Goal: Entertainment & Leisure: Consume media (video, audio)

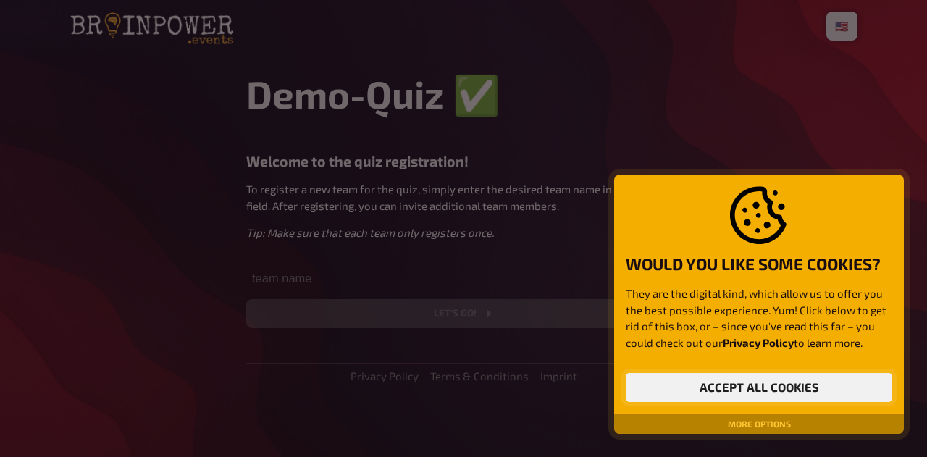
click at [652, 386] on button "Accept all cookies" at bounding box center [759, 387] width 266 height 29
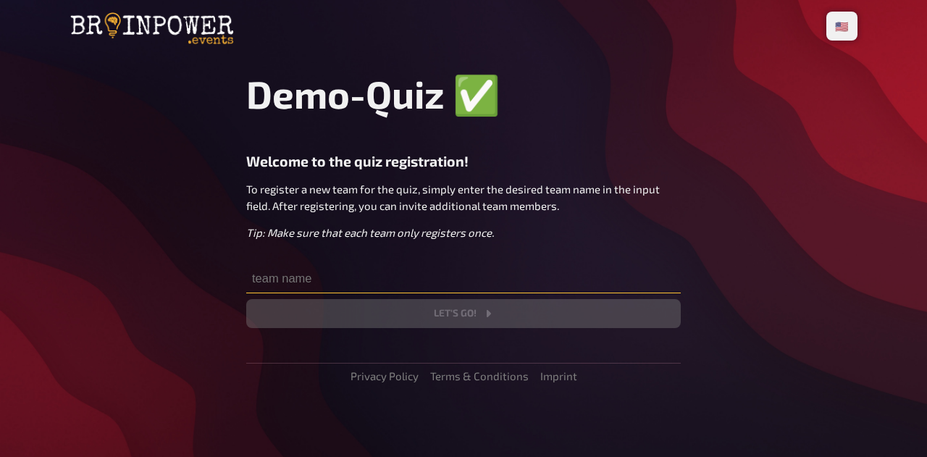
click at [325, 285] on input "text" at bounding box center [463, 278] width 434 height 29
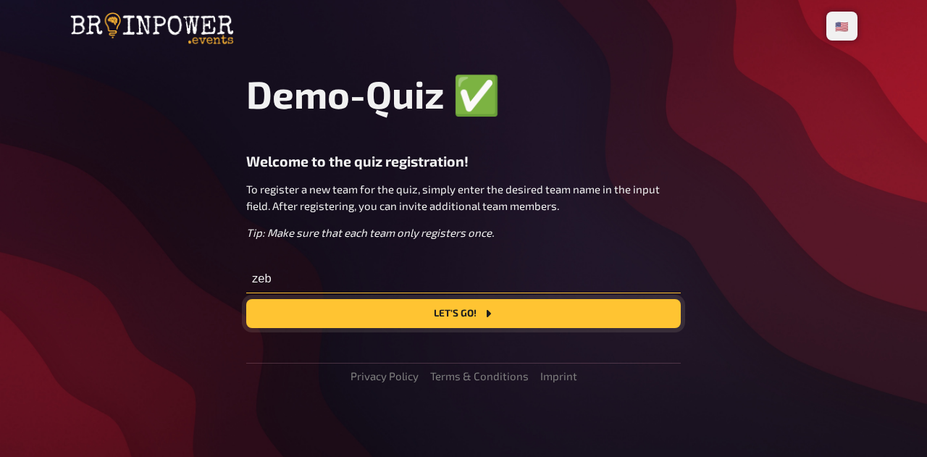
type input "zeb"
click at [334, 316] on button "Let's go!" at bounding box center [463, 313] width 434 height 29
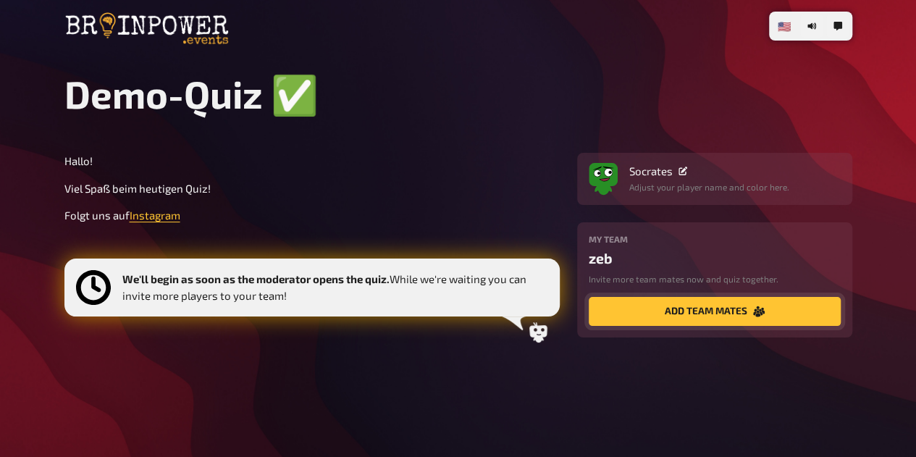
click at [654, 323] on button "add team mates" at bounding box center [715, 311] width 252 height 29
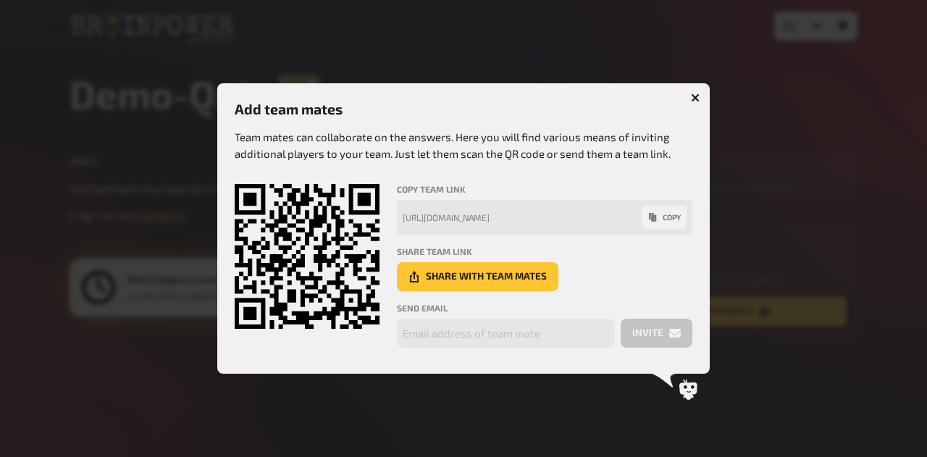
drag, startPoint x: 513, startPoint y: 246, endPoint x: 591, endPoint y: 248, distance: 78.2
click at [591, 248] on h4 "share team link" at bounding box center [544, 251] width 295 height 10
click at [602, 254] on h4 "share team link" at bounding box center [544, 251] width 295 height 10
click at [533, 280] on button "share with team mates" at bounding box center [477, 276] width 161 height 29
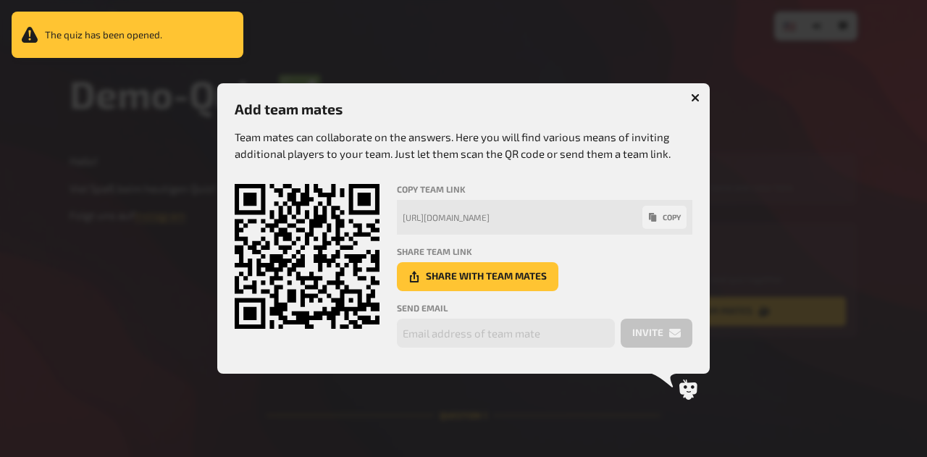
click at [694, 96] on icon "button" at bounding box center [696, 98] width 14 height 14
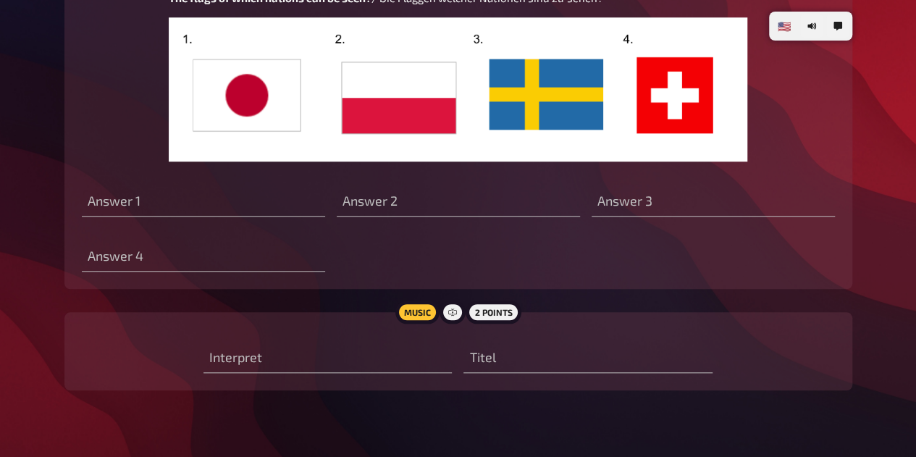
scroll to position [546, 0]
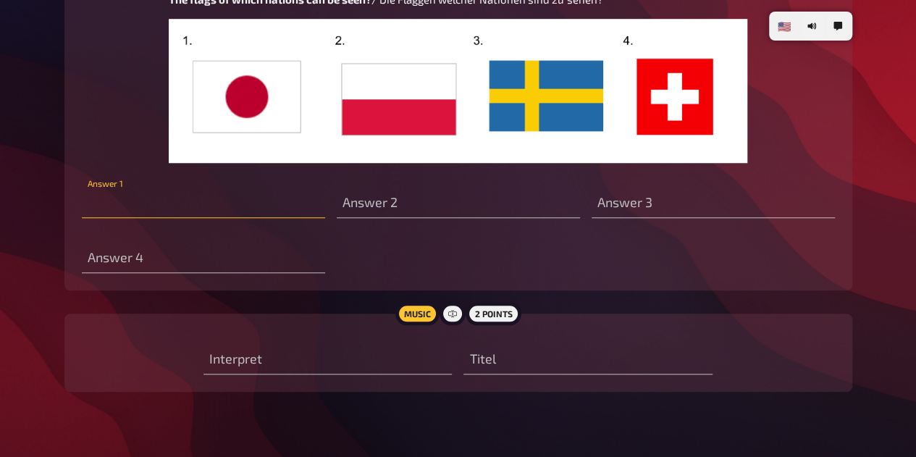
click at [264, 209] on input "text" at bounding box center [203, 203] width 243 height 29
type input "[GEOGRAPHIC_DATA]"
click at [394, 207] on input "text" at bounding box center [458, 203] width 243 height 29
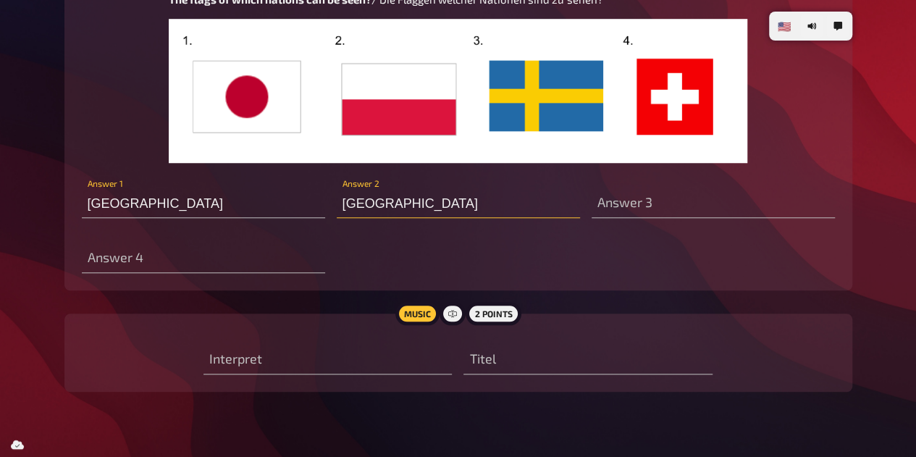
type input "[GEOGRAPHIC_DATA]"
type input "N"
type input "s"
type input "[GEOGRAPHIC_DATA]"
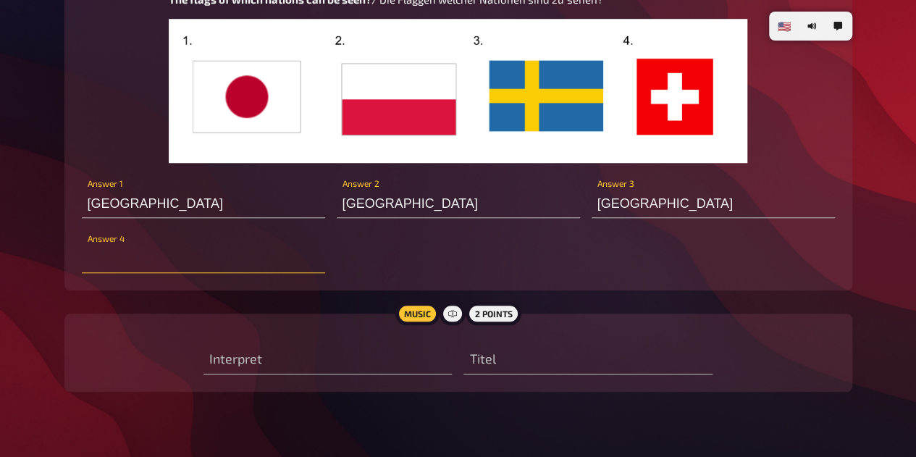
click at [209, 273] on input "text" at bounding box center [203, 258] width 243 height 29
click at [306, 258] on input "text" at bounding box center [203, 258] width 243 height 29
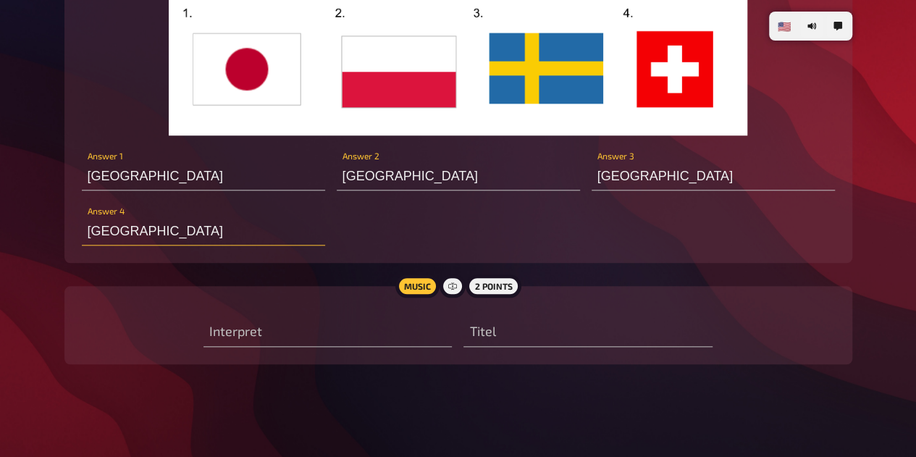
type input "[GEOGRAPHIC_DATA]"
click at [455, 231] on div "Japan Answer 1 [PERSON_NAME] Answer 2 [GEOGRAPHIC_DATA] Answer 3 [GEOGRAPHIC_DA…" at bounding box center [458, 196] width 753 height 98
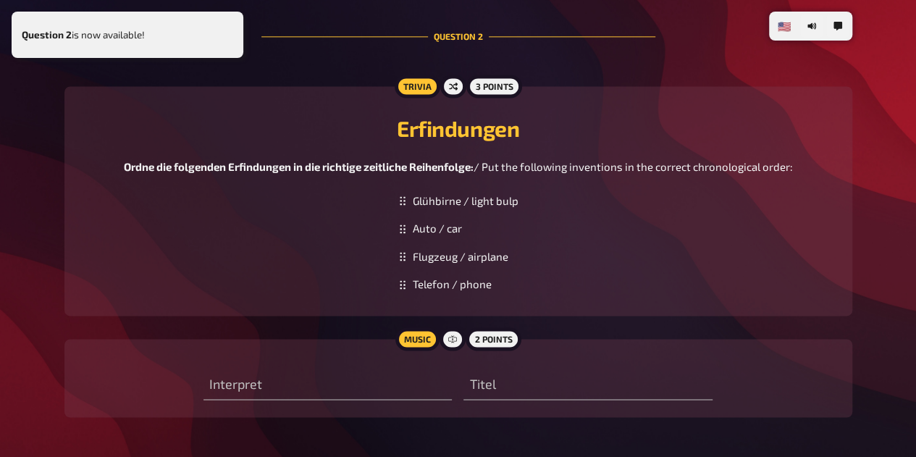
scroll to position [1024, 0]
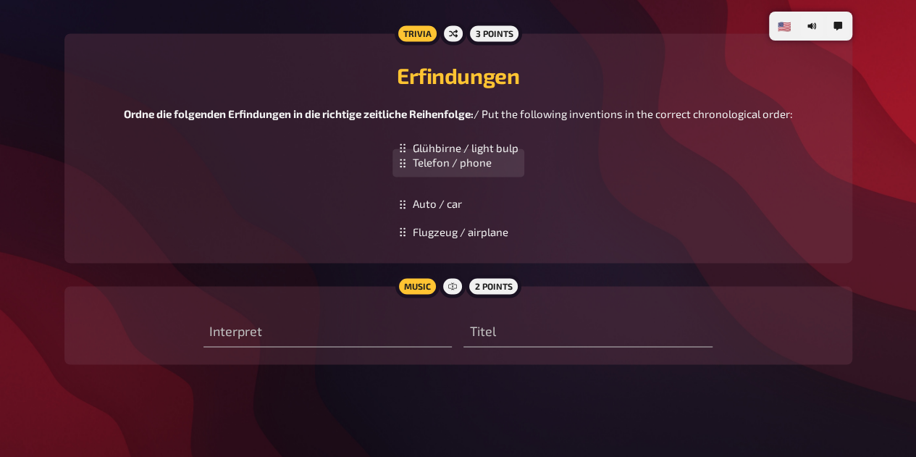
drag, startPoint x: 450, startPoint y: 240, endPoint x: 445, endPoint y: 172, distance: 68.2
click at [445, 172] on div "Telefon / phone" at bounding box center [458, 162] width 132 height 28
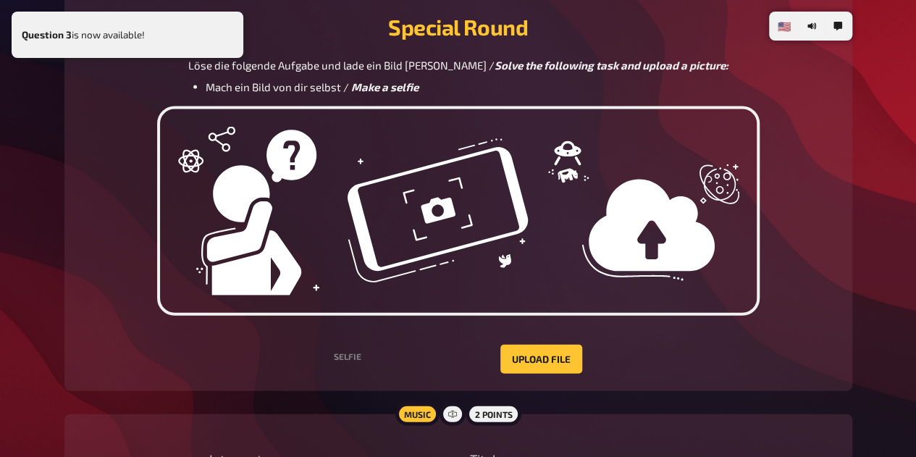
scroll to position [1512, 0]
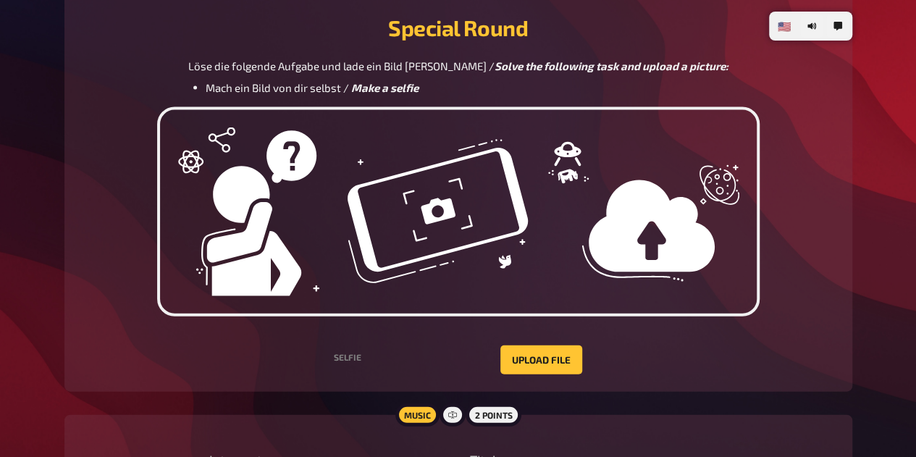
click at [584, 164] on img at bounding box center [458, 211] width 602 height 209
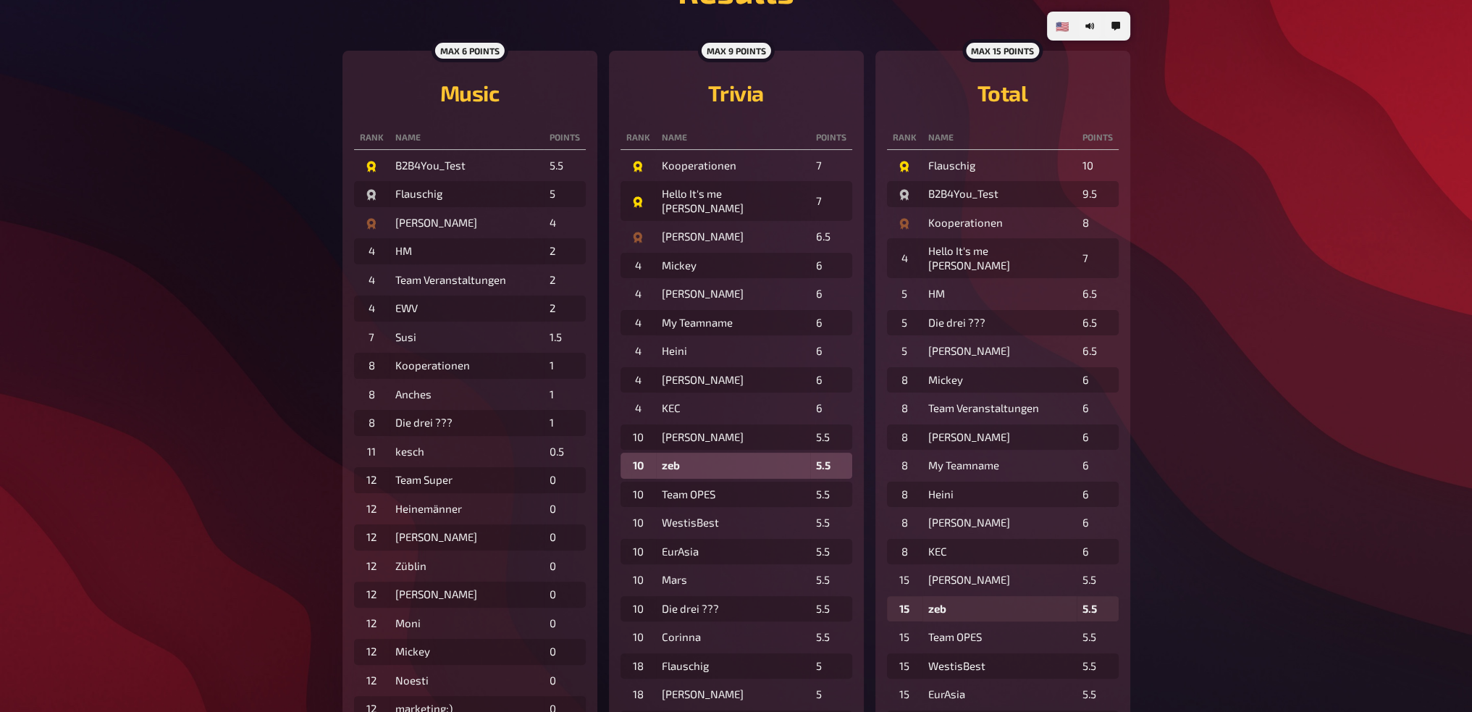
scroll to position [0, 0]
